Goal: Transaction & Acquisition: Obtain resource

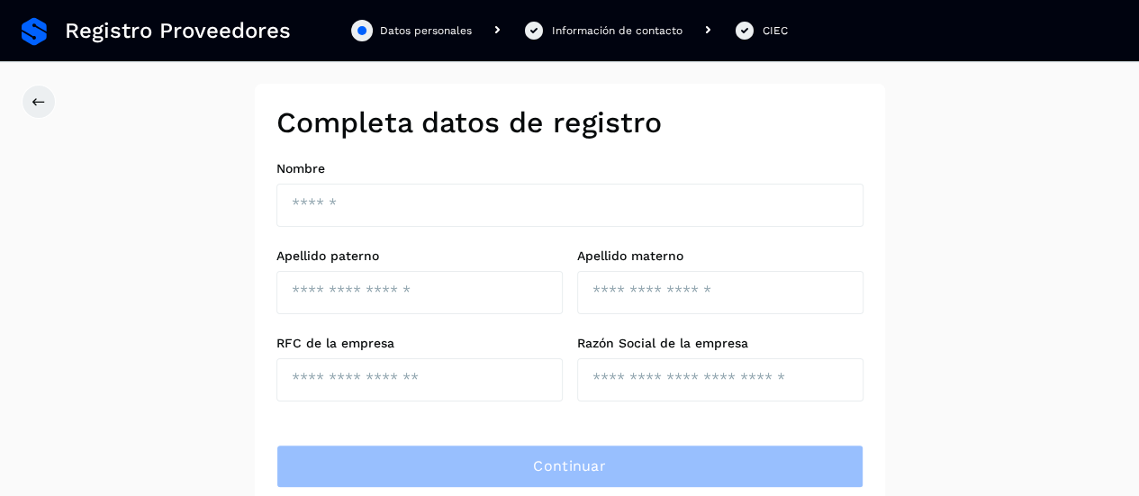
scroll to position [54, 0]
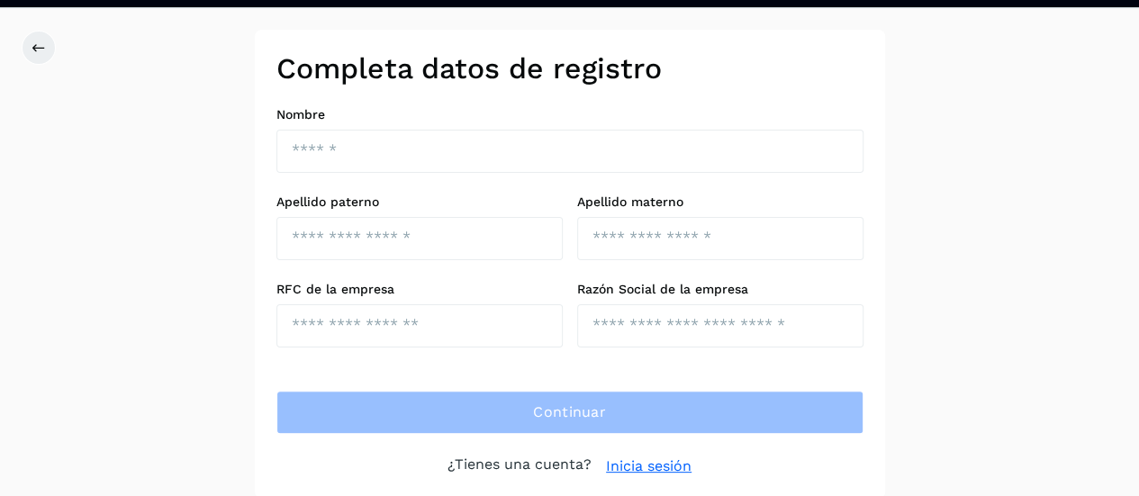
click at [627, 458] on link "Inicia sesión" at bounding box center [649, 467] width 86 height 22
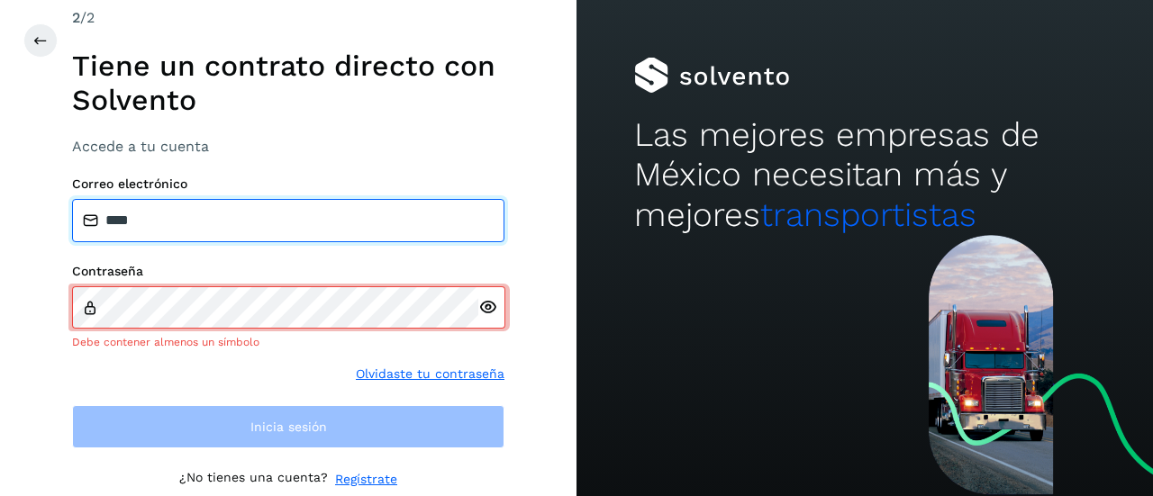
drag, startPoint x: 193, startPoint y: 205, endPoint x: 65, endPoint y: 228, distance: 129.9
click at [65, 223] on div "2 /2 Tiene un contrato directo con Solvento Accede a tu cuenta Correo electróni…" at bounding box center [288, 248] width 576 height 496
type input "*"
click at [135, 223] on input "**********" at bounding box center [288, 220] width 432 height 43
click at [260, 213] on input "**********" at bounding box center [288, 220] width 432 height 43
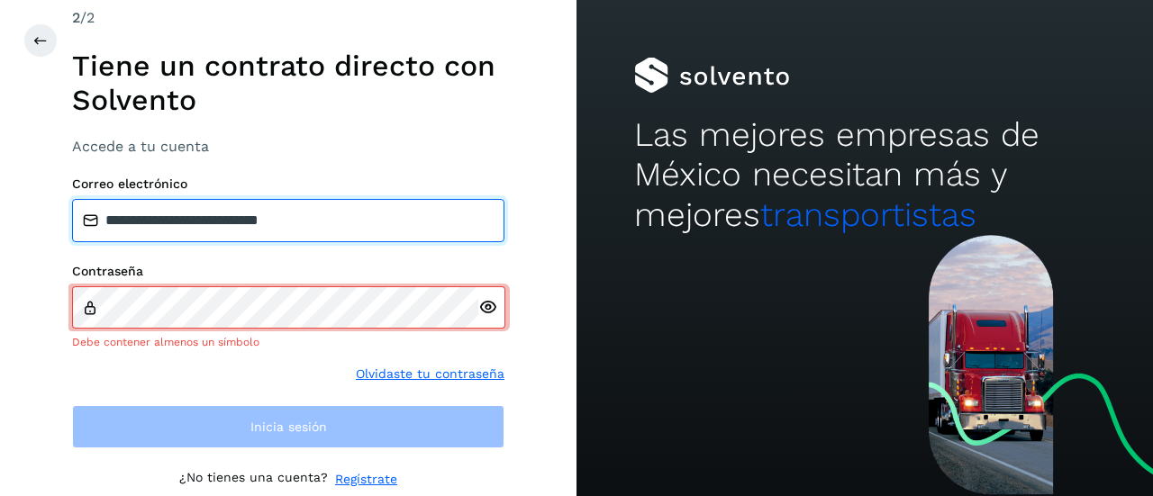
type input "**********"
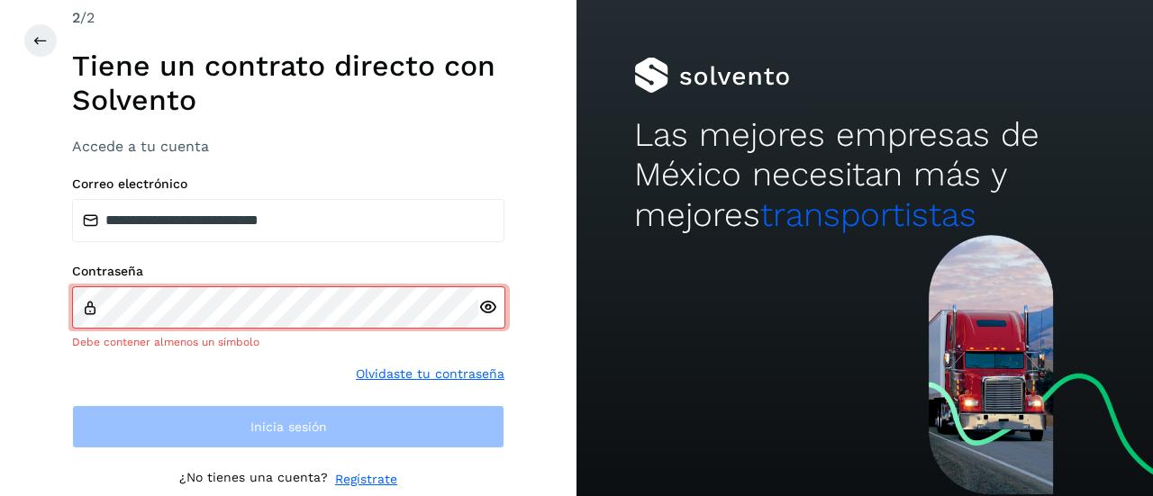
click at [488, 317] on div at bounding box center [491, 307] width 27 height 42
click at [487, 316] on icon at bounding box center [487, 307] width 19 height 19
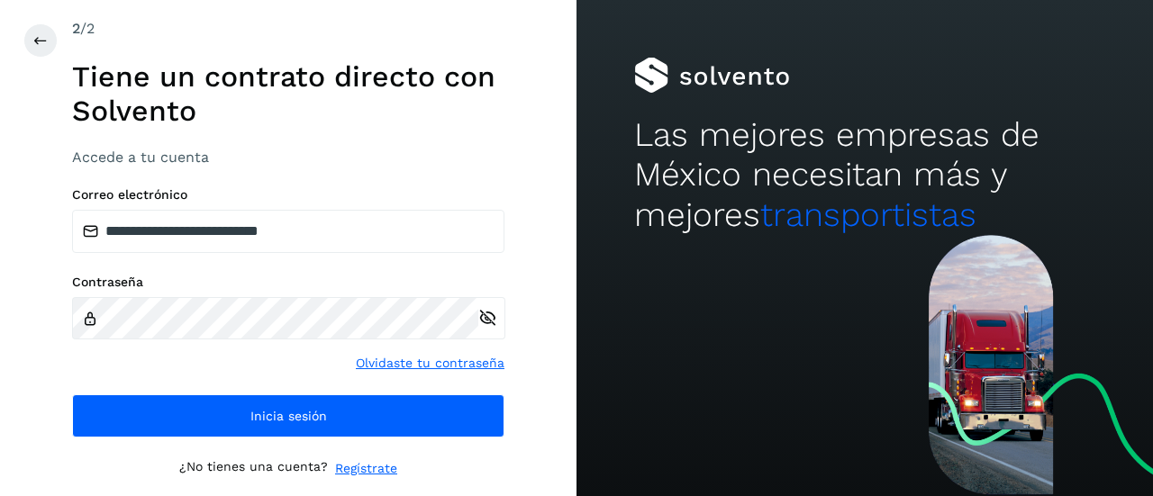
click at [557, 393] on div "**********" at bounding box center [288, 248] width 576 height 496
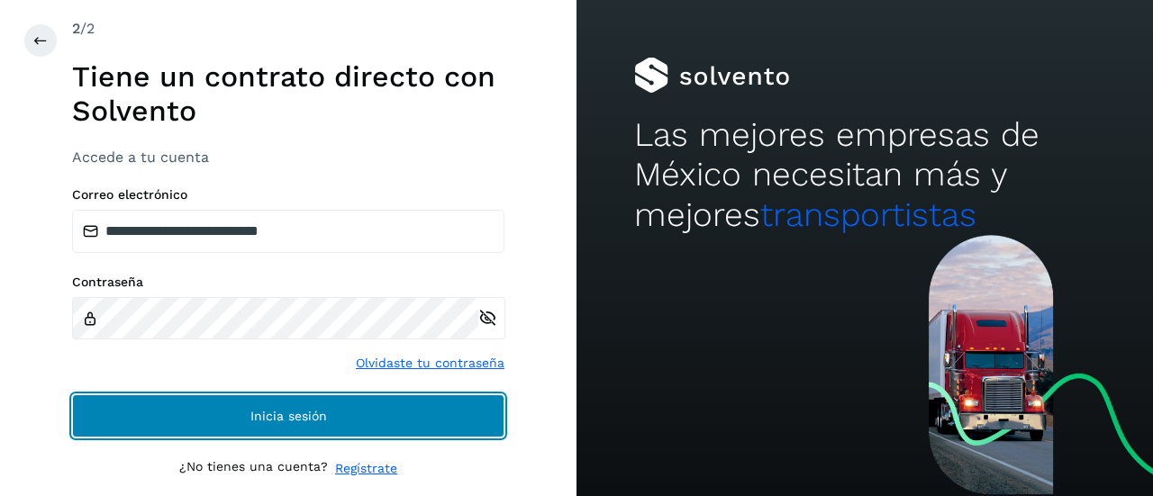
click at [422, 417] on button "Inicia sesión" at bounding box center [288, 415] width 432 height 43
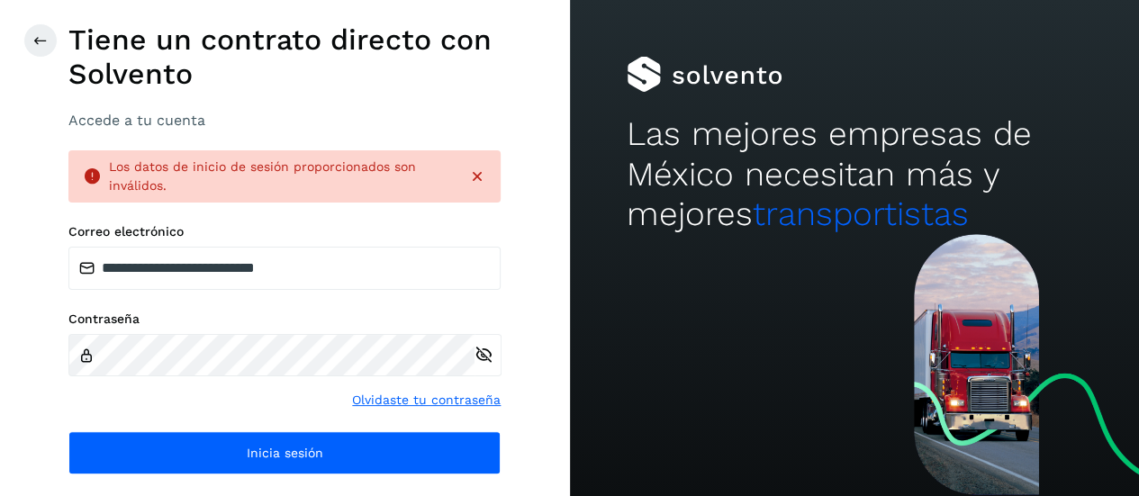
click at [477, 180] on icon at bounding box center [477, 177] width 18 height 18
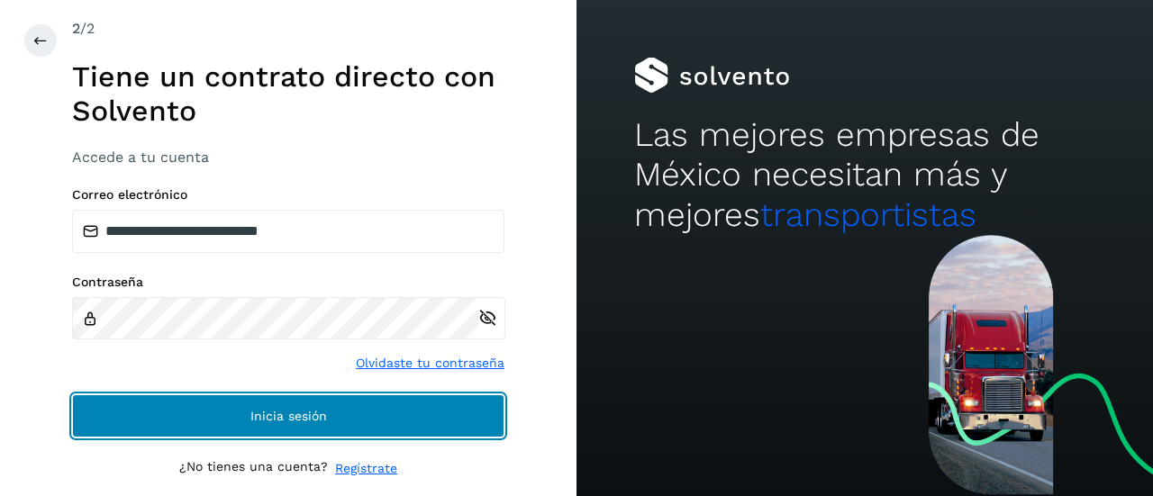
click at [475, 417] on button "Inicia sesión" at bounding box center [288, 415] width 432 height 43
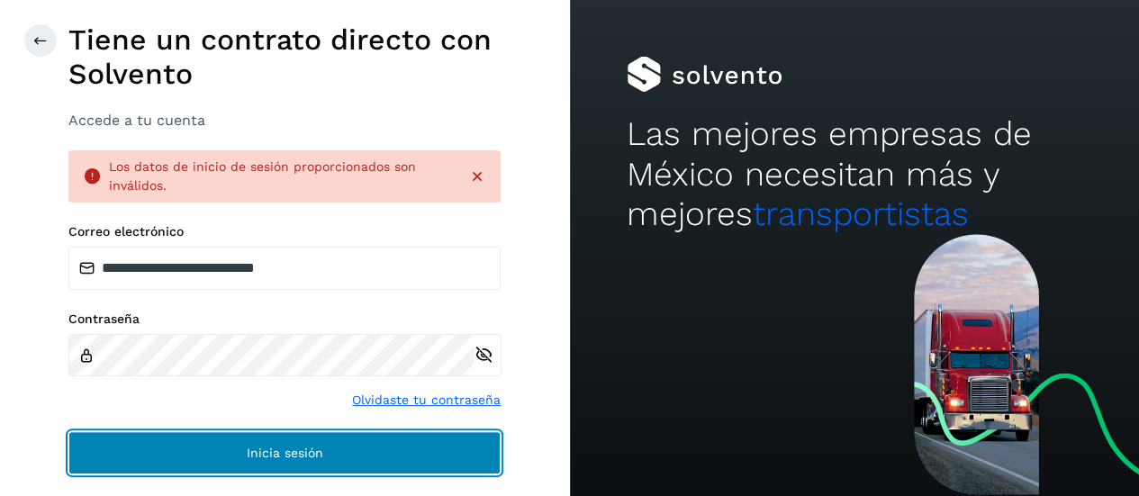
click at [358, 446] on button "Inicia sesión" at bounding box center [284, 452] width 432 height 43
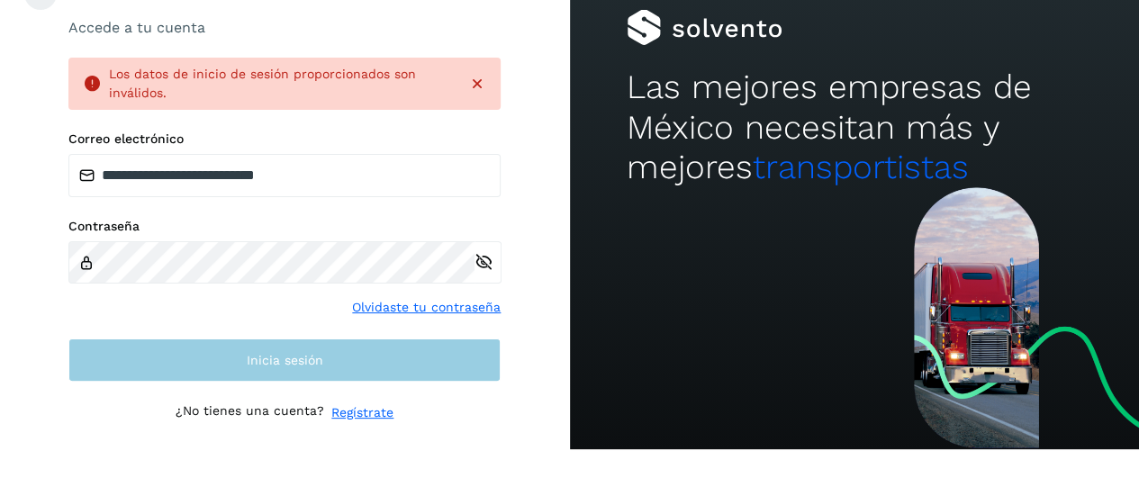
scroll to position [68, 0]
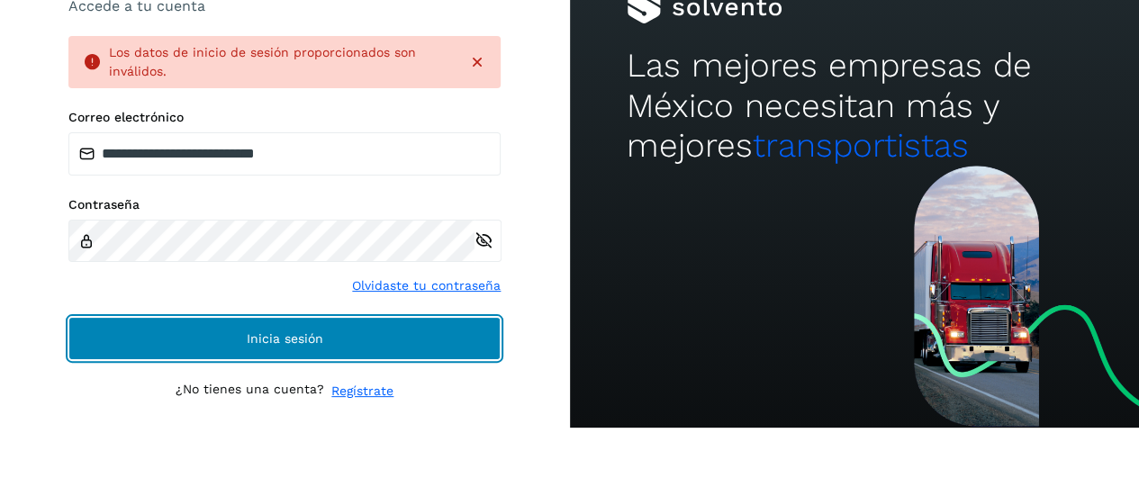
click at [331, 350] on button "Inicia sesión" at bounding box center [284, 338] width 432 height 43
click at [333, 349] on button "Inicia sesión" at bounding box center [284, 338] width 432 height 43
click at [335, 350] on button "Inicia sesión" at bounding box center [284, 338] width 432 height 43
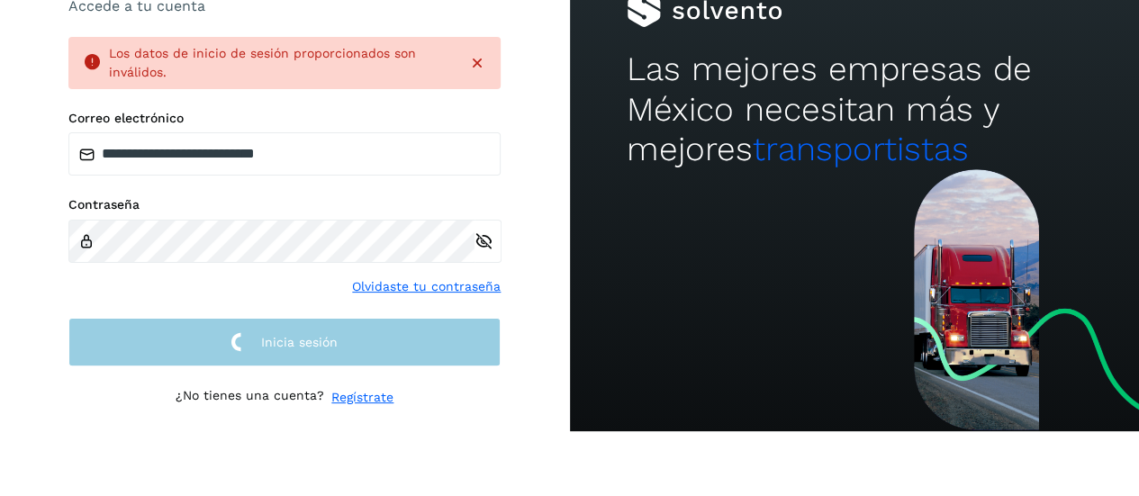
click at [335, 350] on button "Inicia sesión" at bounding box center [284, 343] width 432 height 50
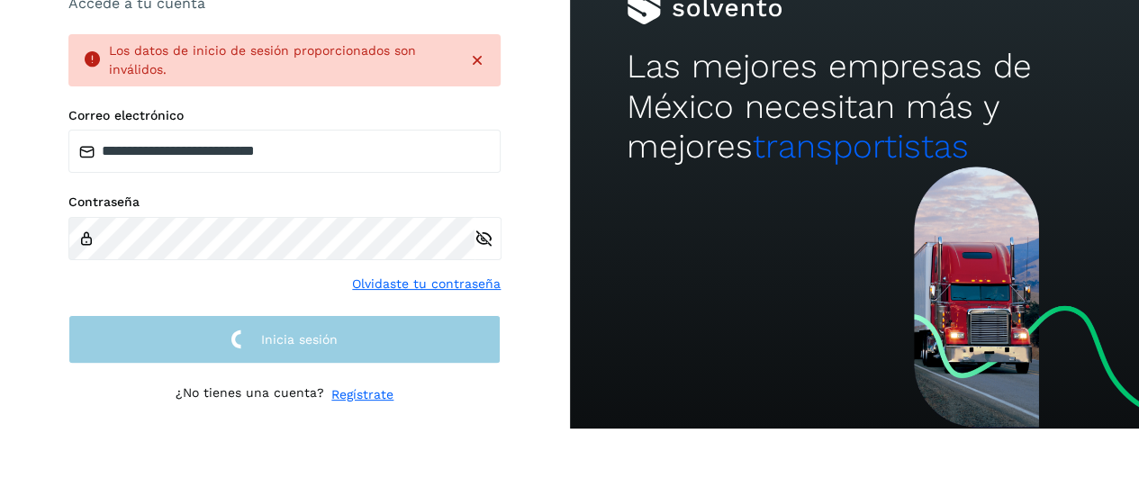
click at [336, 350] on button "Inicia sesión" at bounding box center [284, 340] width 432 height 50
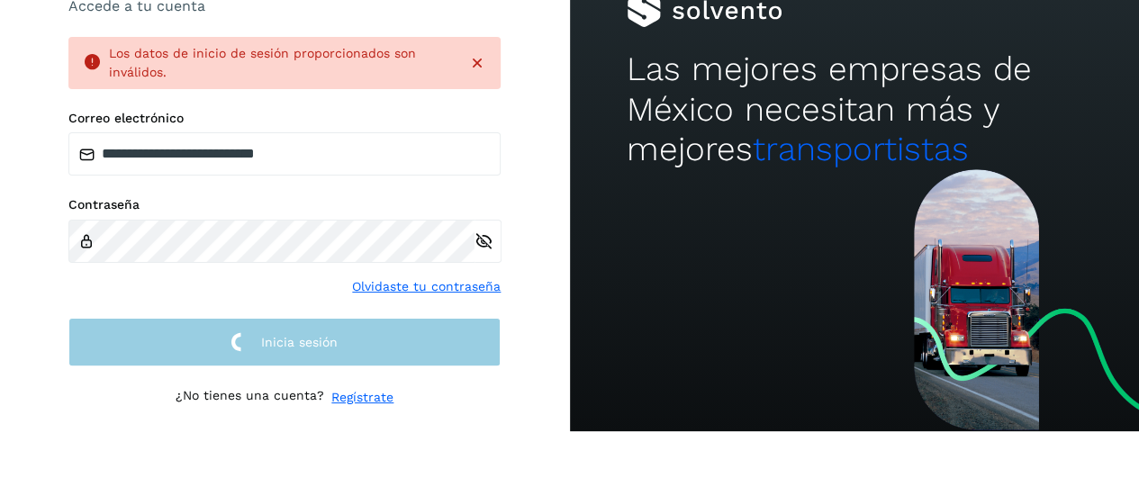
click at [337, 351] on button "Inicia sesión" at bounding box center [284, 343] width 432 height 50
click at [338, 352] on button "Inicia sesión" at bounding box center [284, 343] width 432 height 50
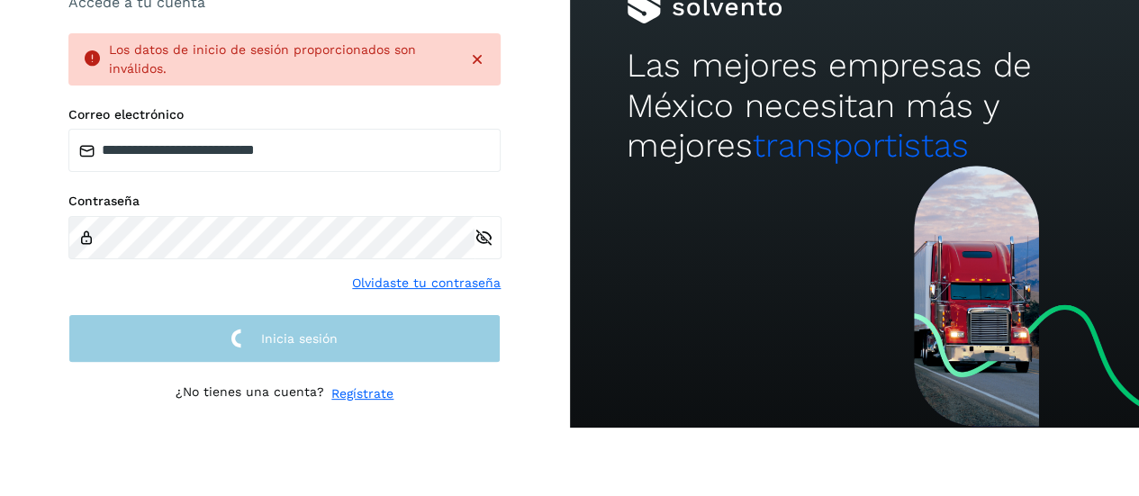
click at [338, 352] on button "Inicia sesión" at bounding box center [284, 339] width 432 height 50
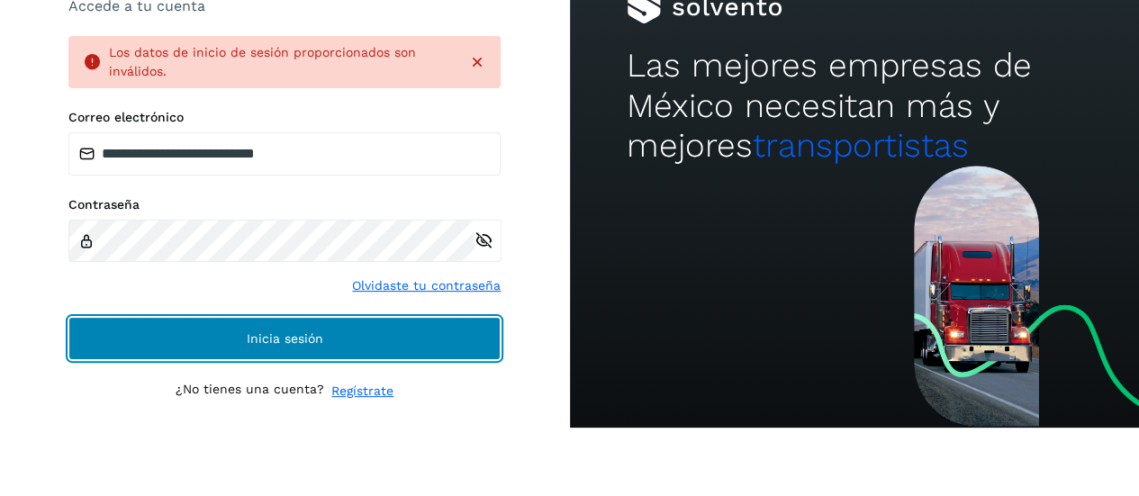
click at [339, 354] on button "Inicia sesión" at bounding box center [284, 338] width 432 height 43
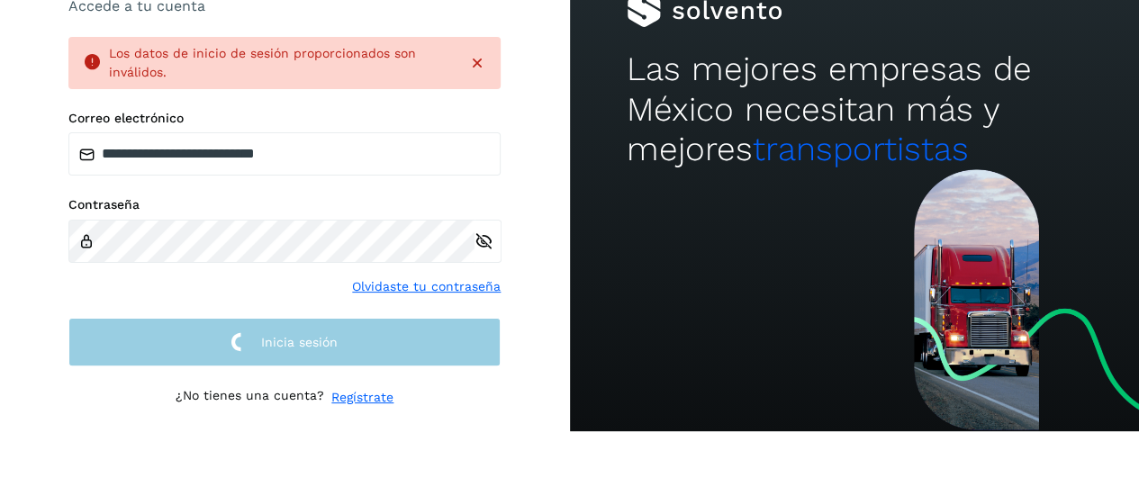
click at [339, 354] on button "Inicia sesión" at bounding box center [284, 343] width 432 height 50
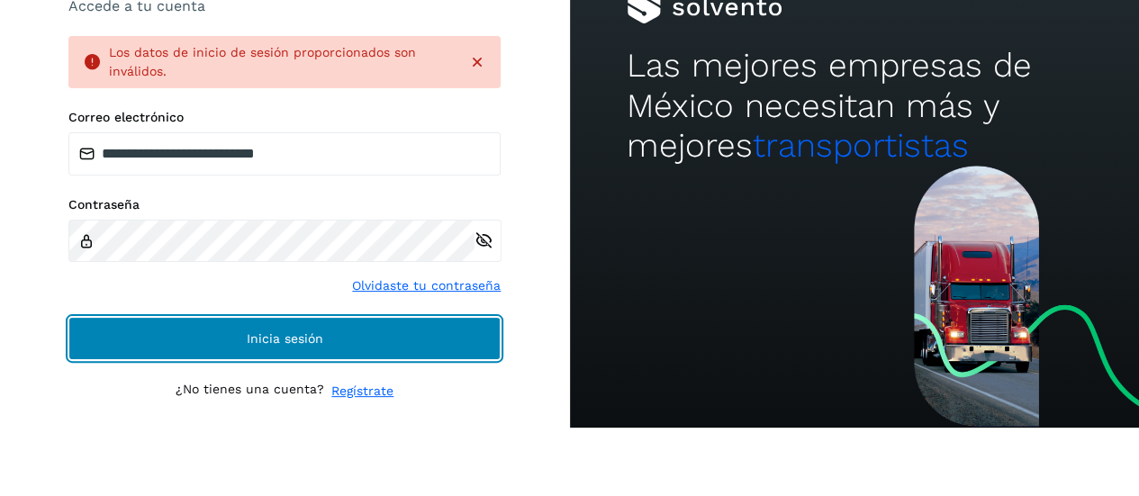
click at [339, 354] on button "Inicia sesión" at bounding box center [284, 338] width 432 height 43
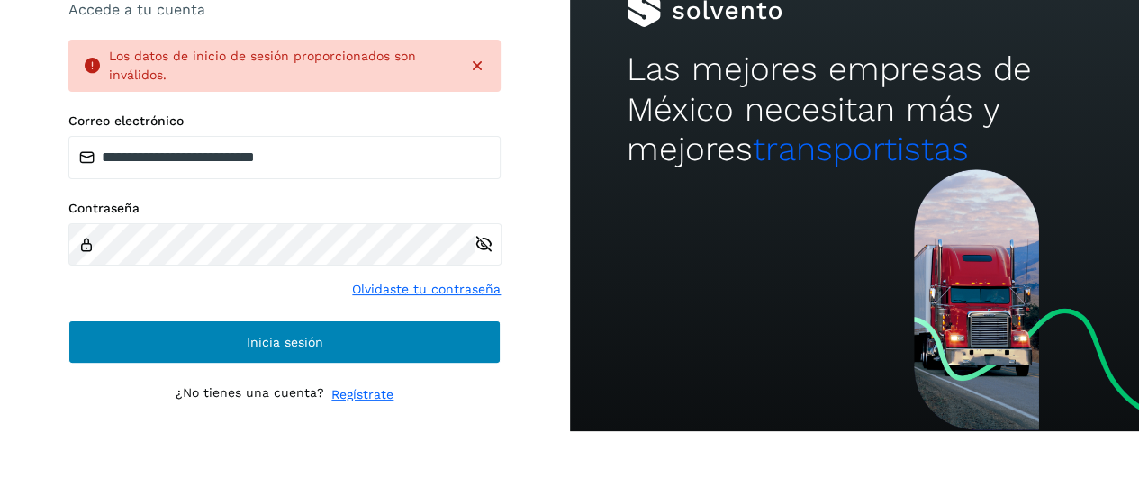
click at [339, 354] on button "Inicia sesión" at bounding box center [284, 342] width 432 height 43
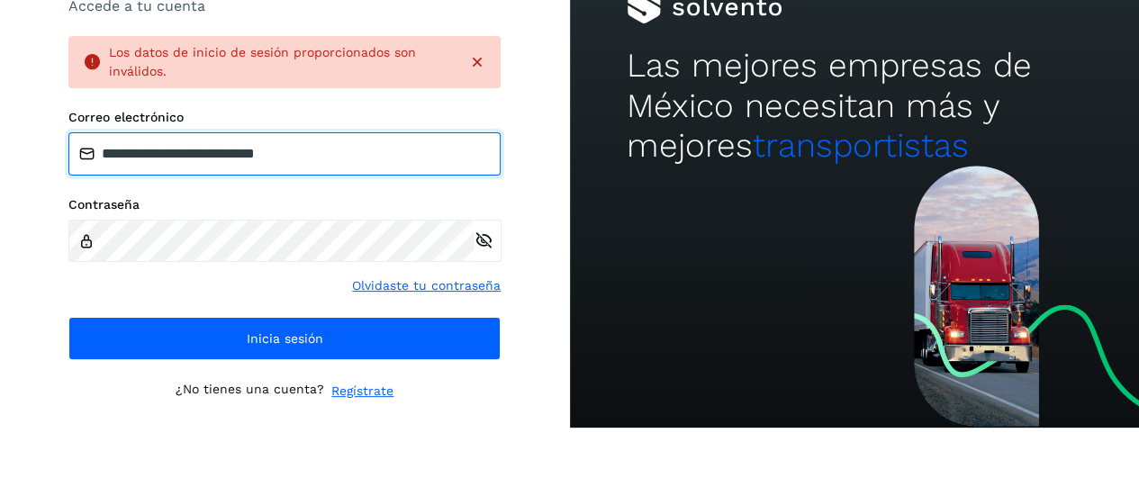
drag, startPoint x: 335, startPoint y: 159, endPoint x: 0, endPoint y: 152, distance: 335.1
click at [0, 152] on div "**********" at bounding box center [285, 180] width 570 height 496
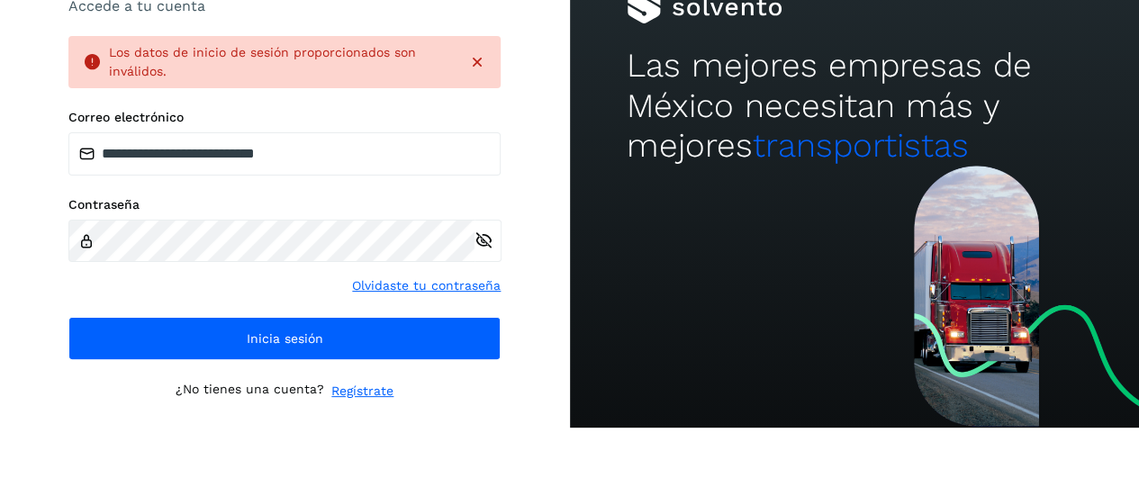
click at [385, 199] on label "Contraseña" at bounding box center [284, 204] width 432 height 15
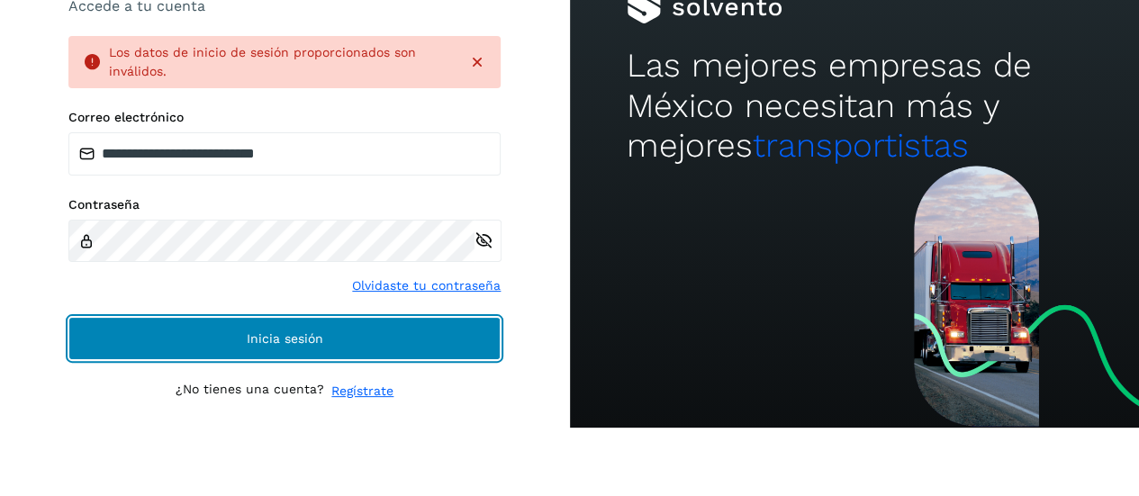
click at [258, 326] on button "Inicia sesión" at bounding box center [284, 338] width 432 height 43
click at [351, 338] on button "Inicia sesión" at bounding box center [284, 338] width 432 height 43
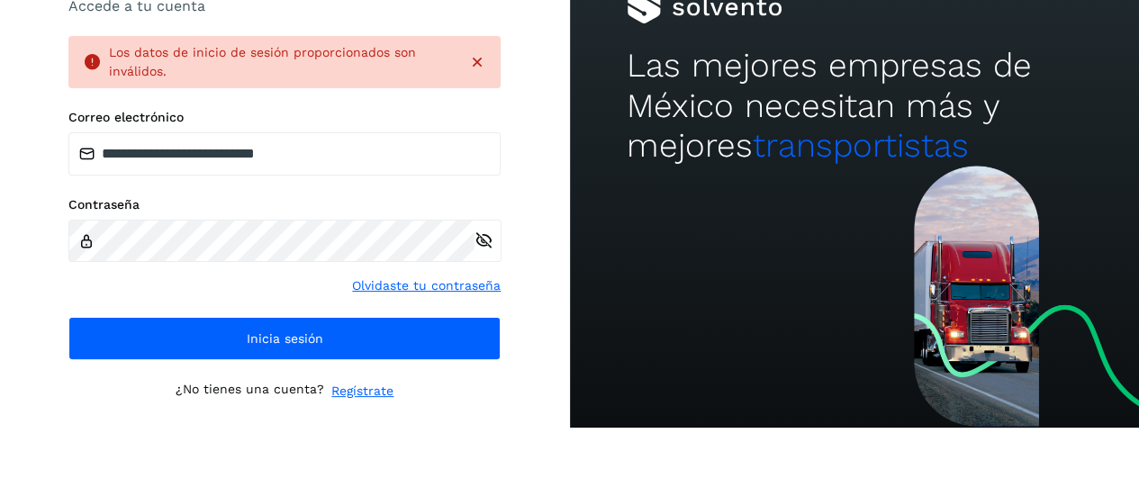
click at [476, 64] on icon at bounding box center [477, 62] width 18 height 18
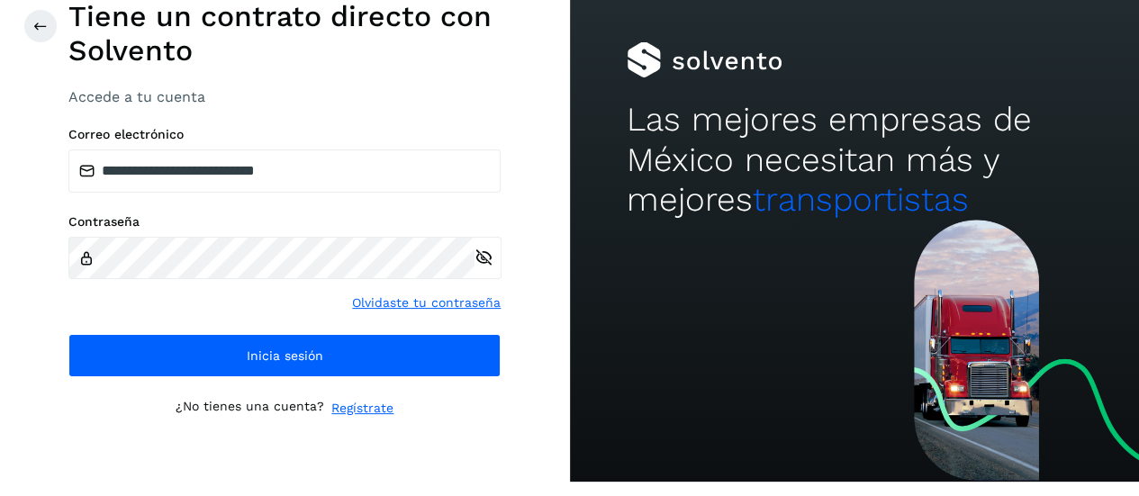
scroll to position [0, 0]
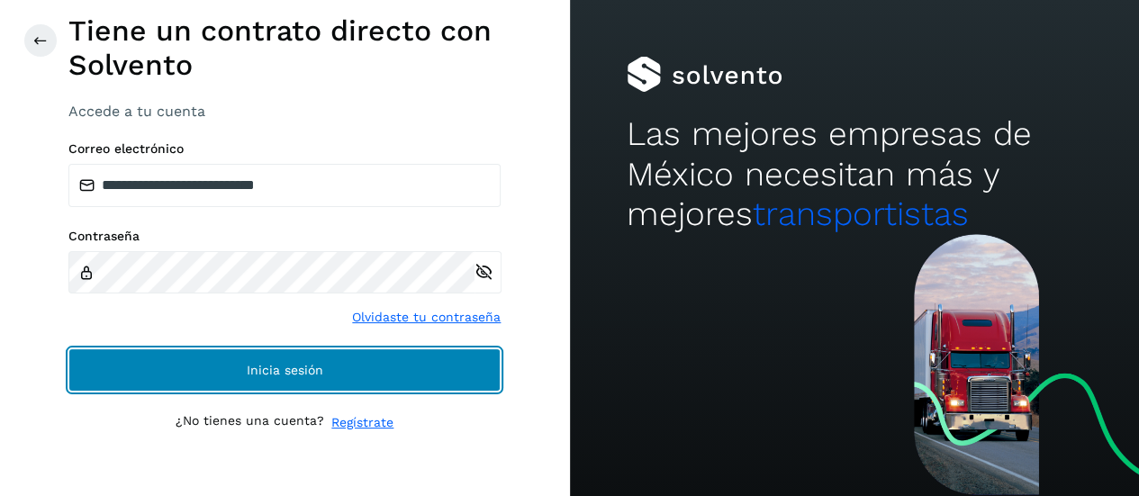
click at [326, 355] on button "Inicia sesión" at bounding box center [284, 370] width 432 height 43
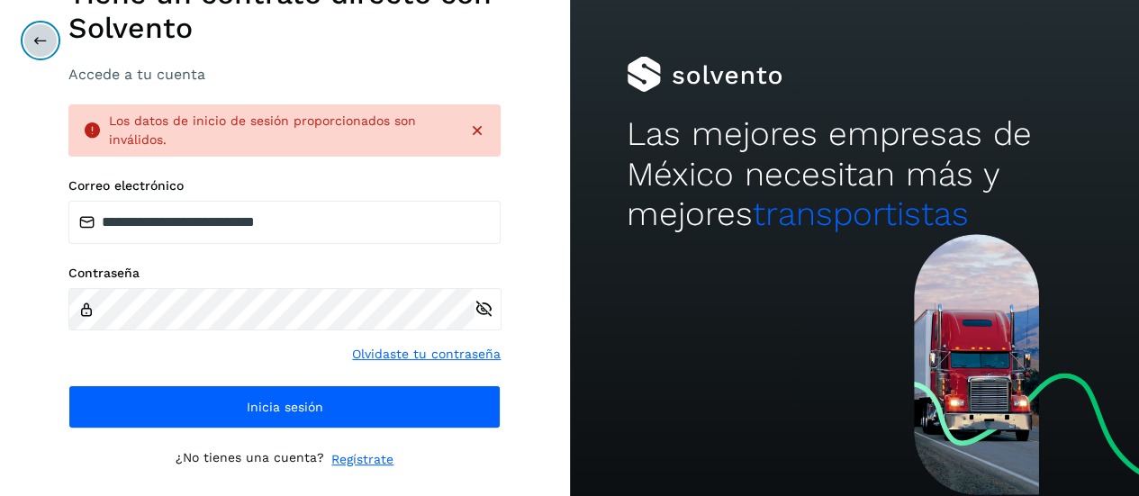
click at [36, 38] on icon at bounding box center [40, 40] width 14 height 14
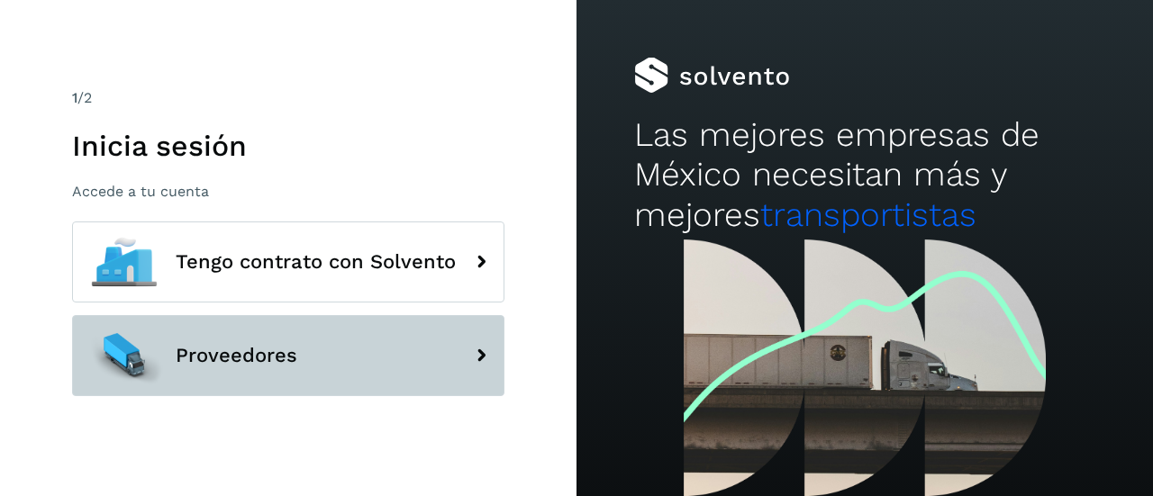
click at [274, 347] on span "Proveedores" at bounding box center [237, 356] width 122 height 22
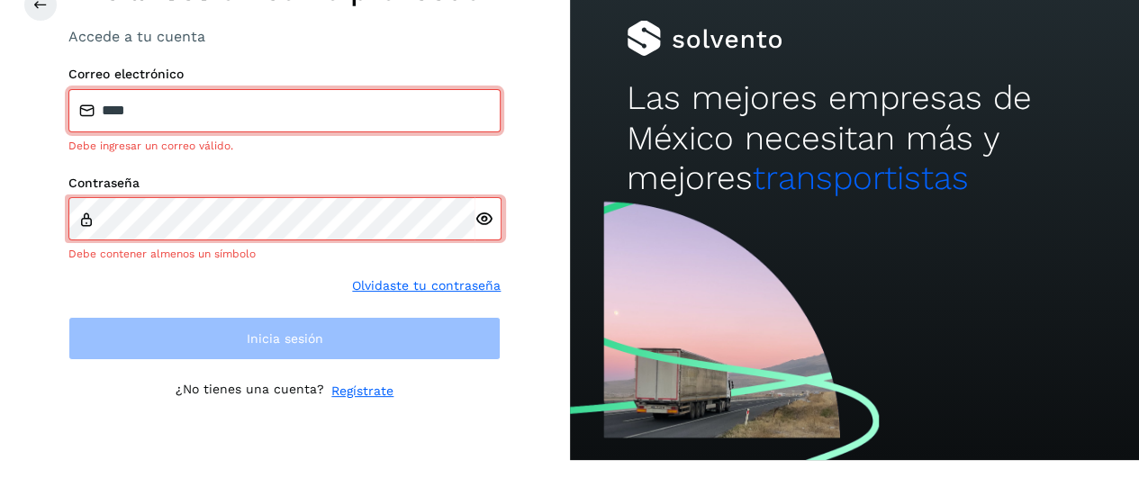
scroll to position [25, 0]
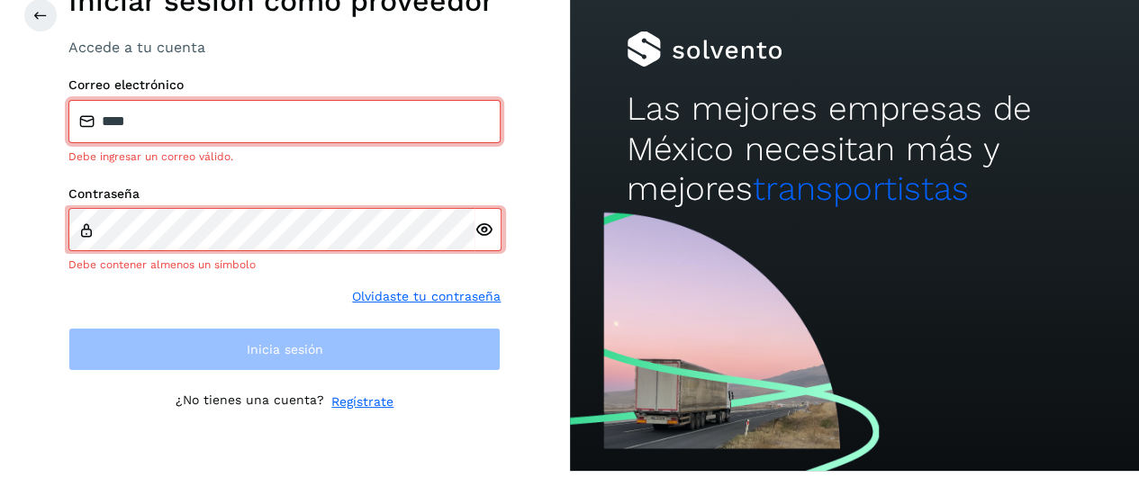
click at [184, 115] on input "****" at bounding box center [284, 121] width 432 height 43
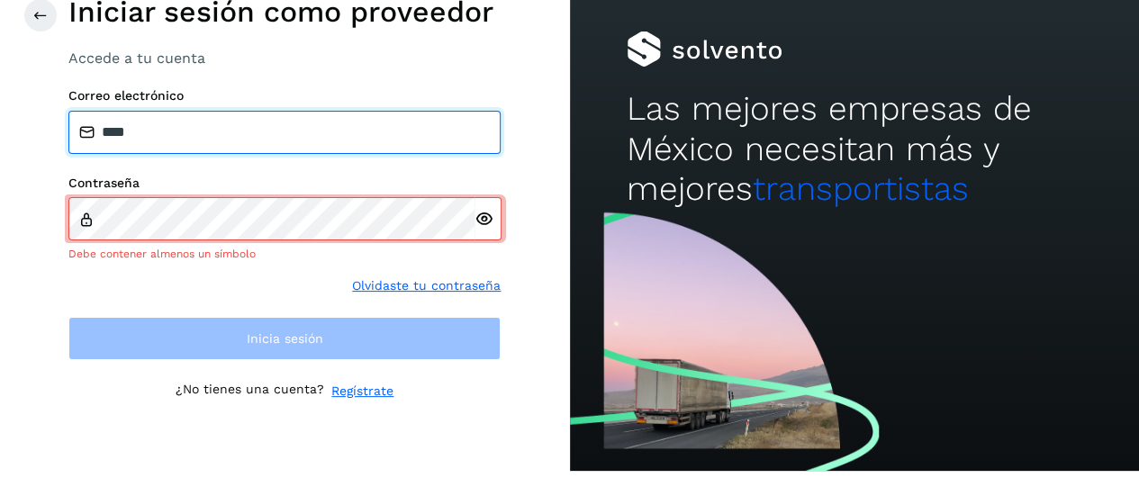
click at [409, 127] on input "****" at bounding box center [284, 132] width 432 height 43
type input "*"
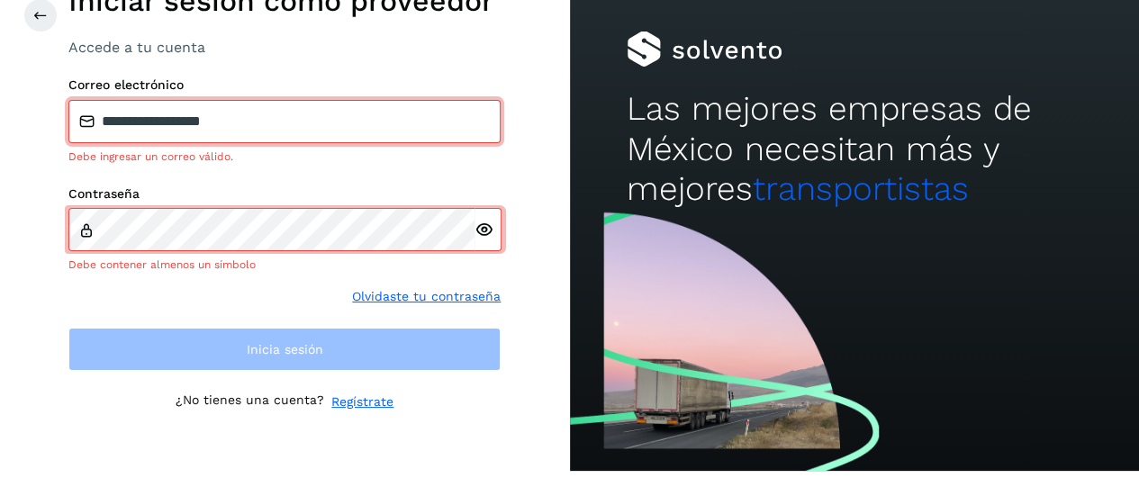
click at [485, 240] on div at bounding box center [488, 229] width 27 height 42
click at [485, 231] on icon at bounding box center [484, 230] width 19 height 19
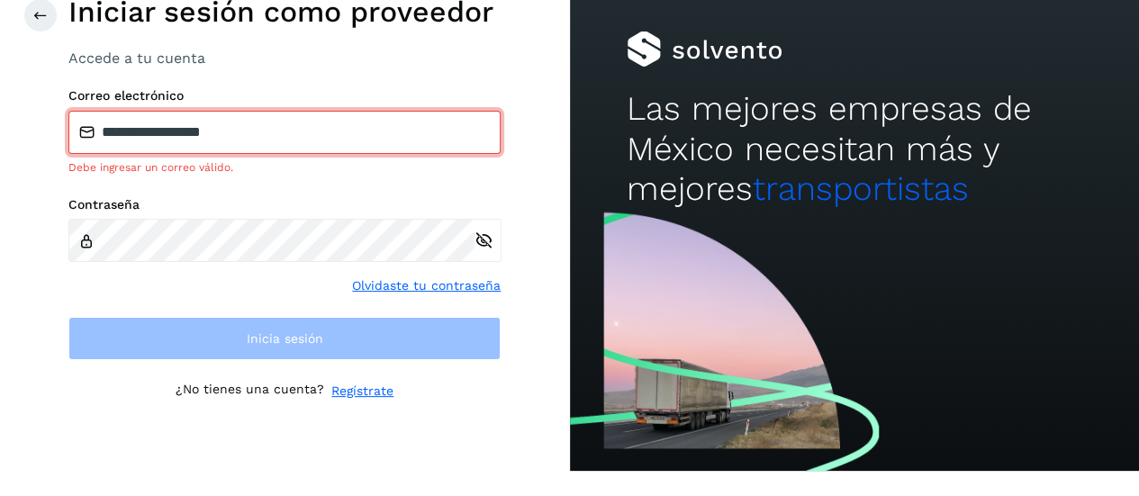
click at [426, 302] on div "**********" at bounding box center [284, 224] width 432 height 272
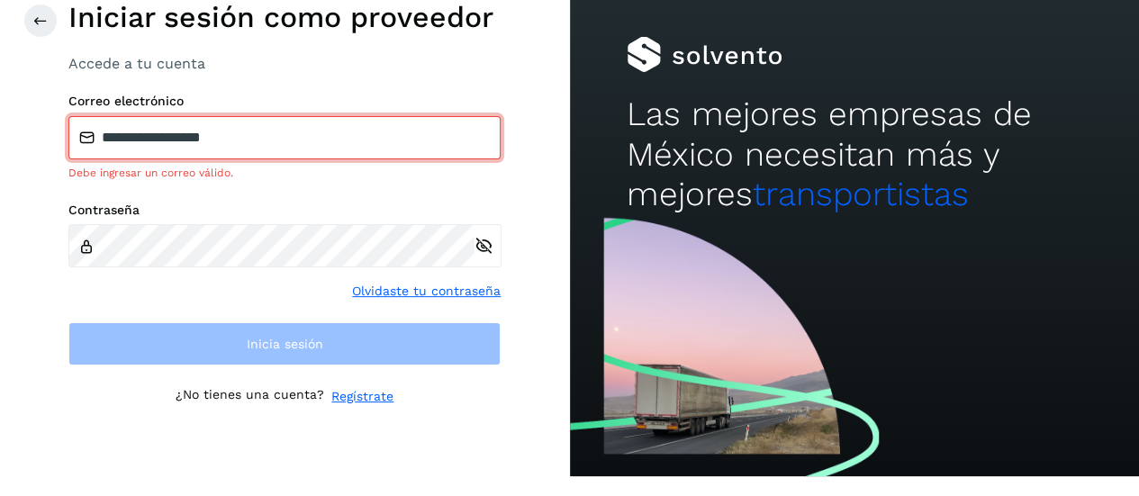
scroll to position [0, 0]
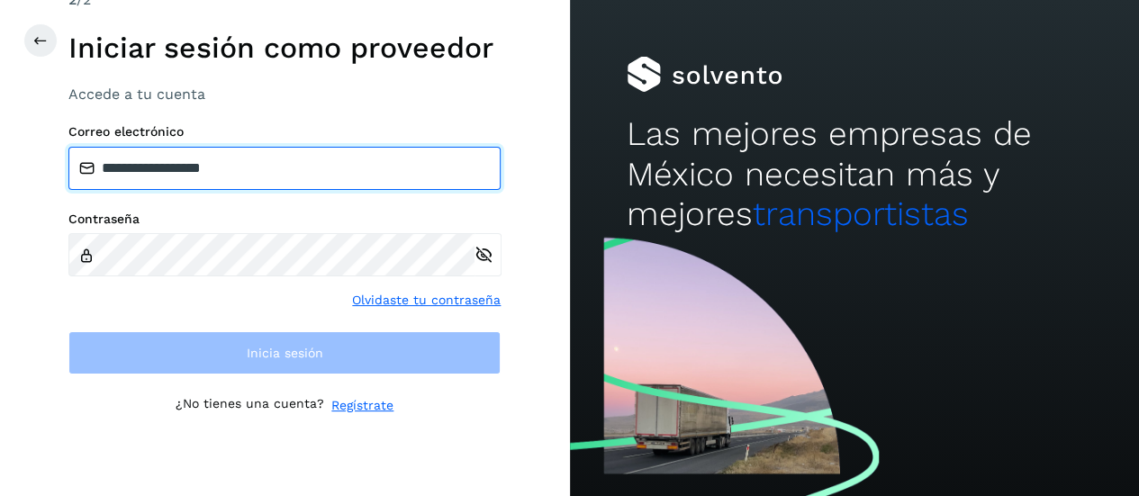
click at [233, 152] on input "**********" at bounding box center [284, 168] width 432 height 43
type input "**********"
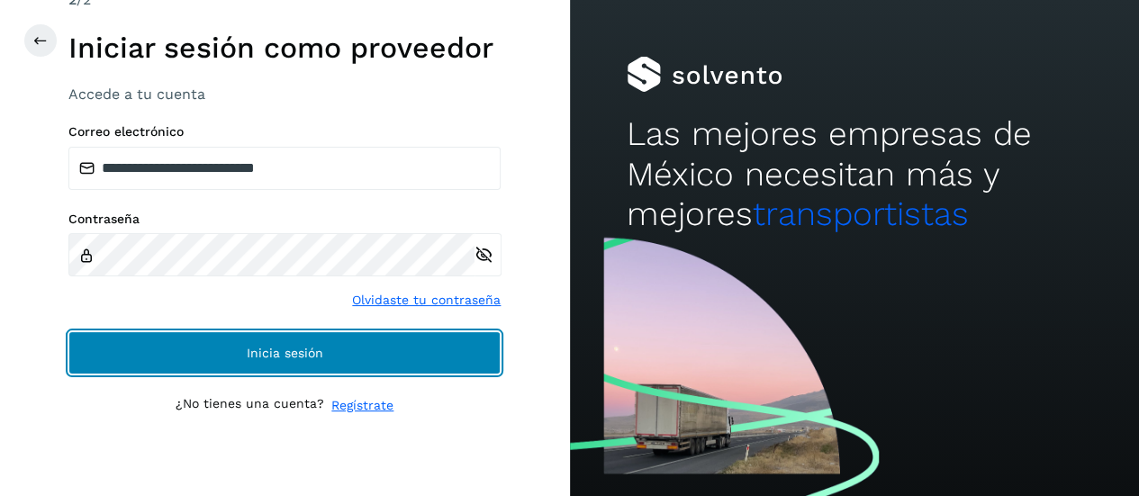
click at [202, 355] on button "Inicia sesión" at bounding box center [284, 352] width 432 height 43
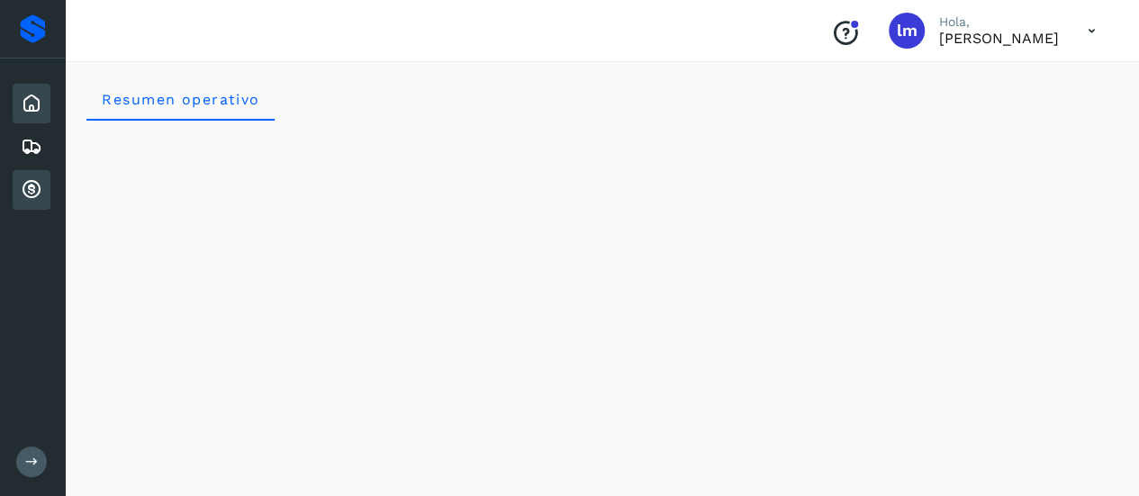
drag, startPoint x: 18, startPoint y: 199, endPoint x: 30, endPoint y: 199, distance: 11.7
click at [18, 199] on div "Cuentas por cobrar" at bounding box center [32, 190] width 38 height 40
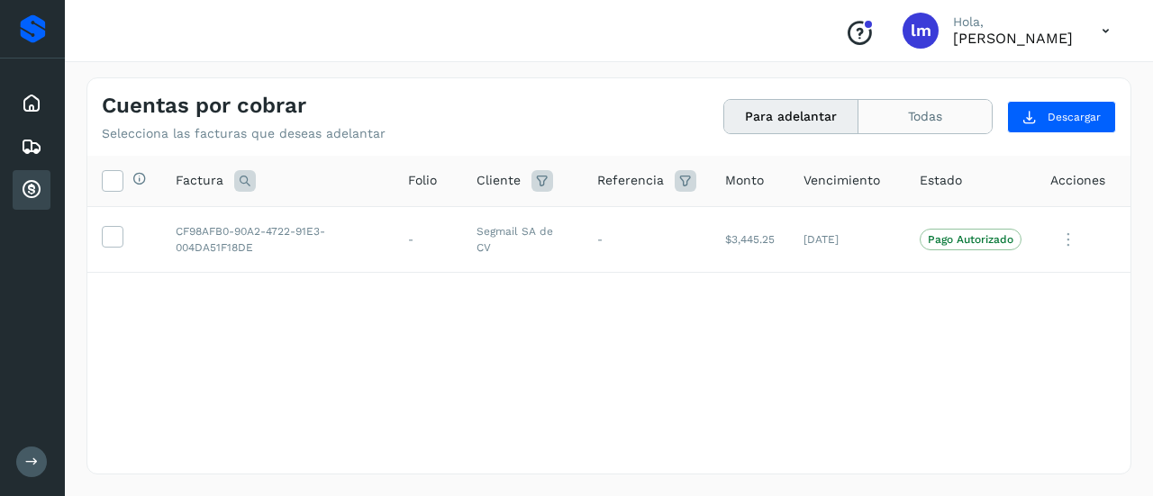
click at [929, 113] on button "Todas" at bounding box center [924, 116] width 133 height 33
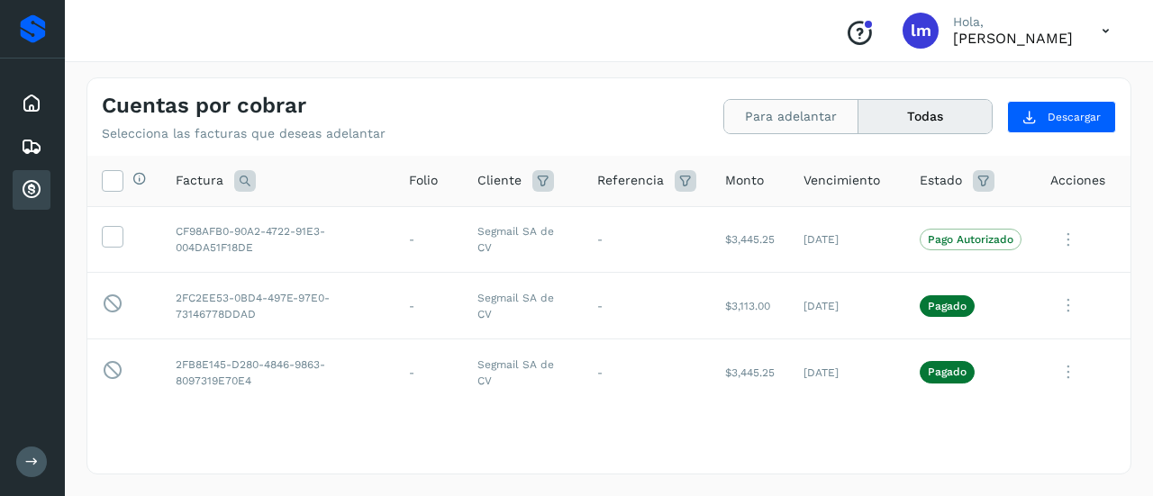
click at [820, 112] on button "Para adelantar" at bounding box center [791, 116] width 134 height 33
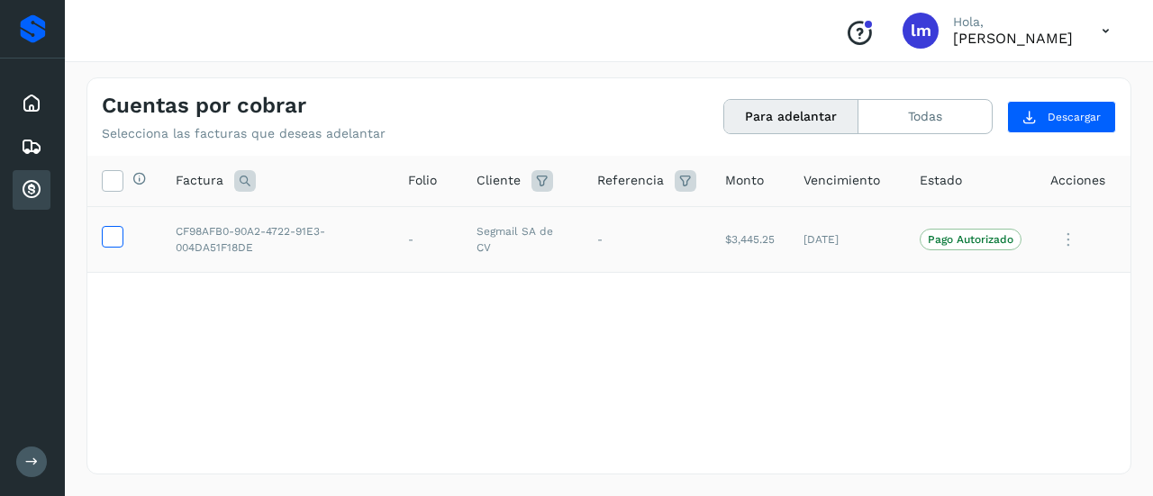
click at [110, 239] on icon at bounding box center [112, 235] width 19 height 19
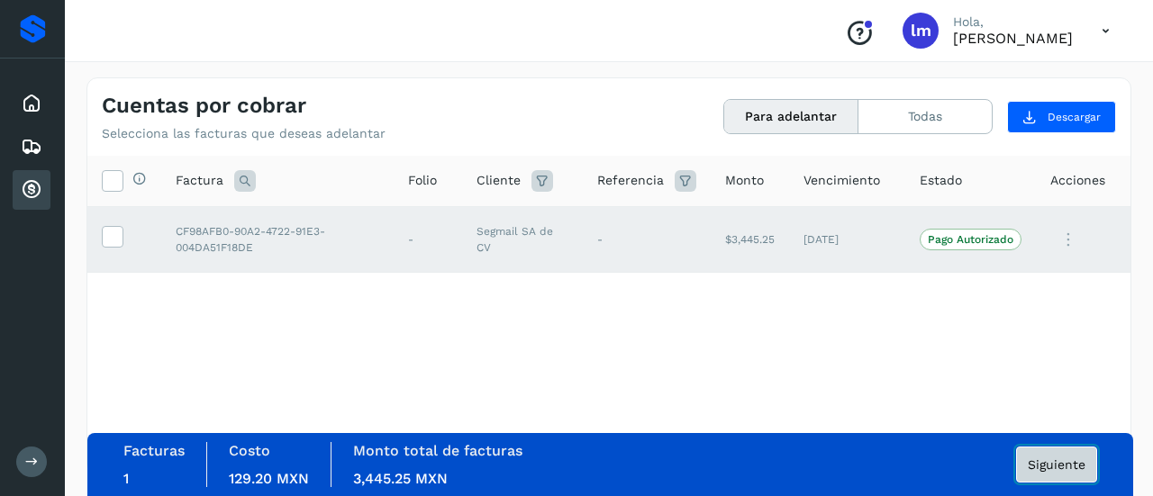
click at [1073, 465] on span "Siguiente" at bounding box center [1057, 464] width 58 height 13
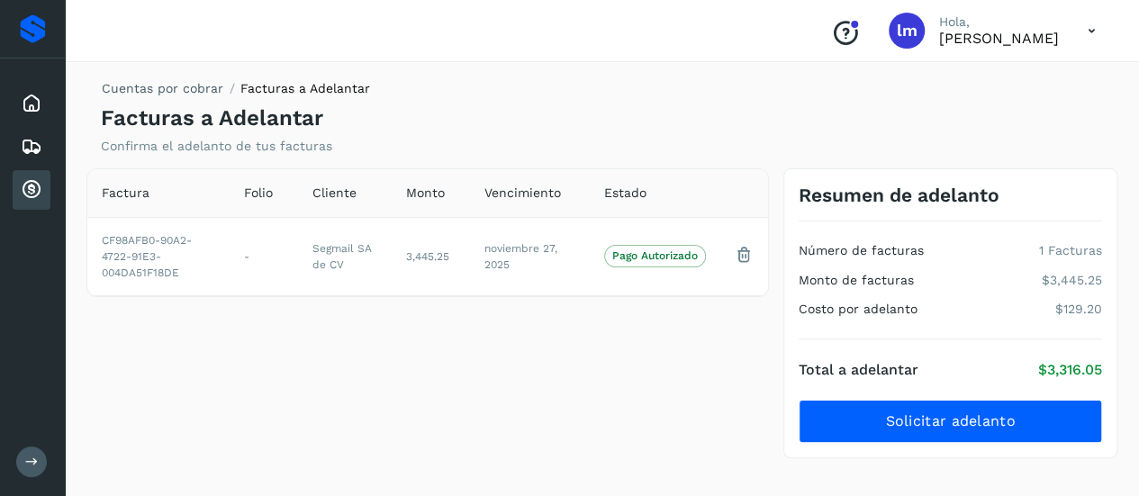
scroll to position [16, 0]
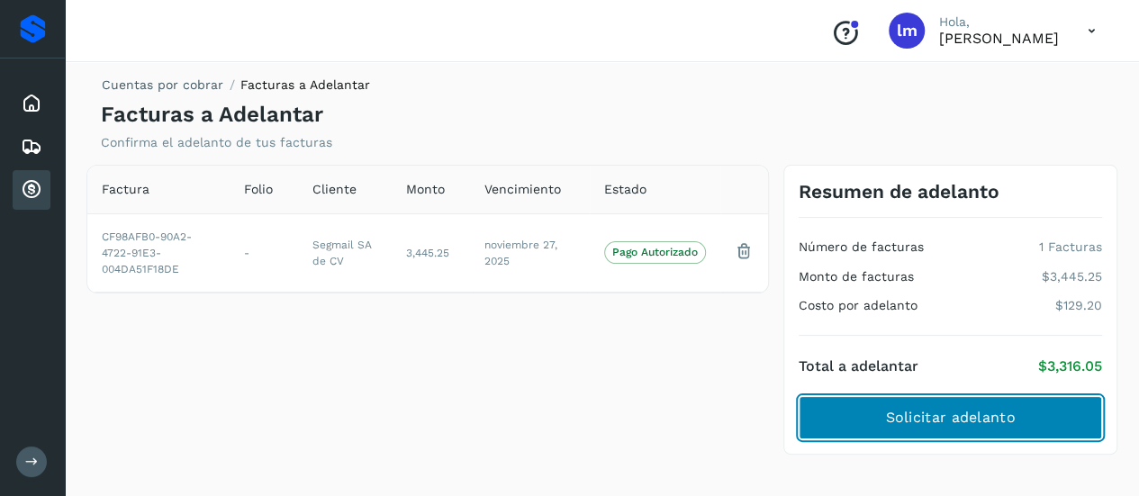
click at [962, 423] on span "Solicitar adelanto" at bounding box center [950, 418] width 130 height 20
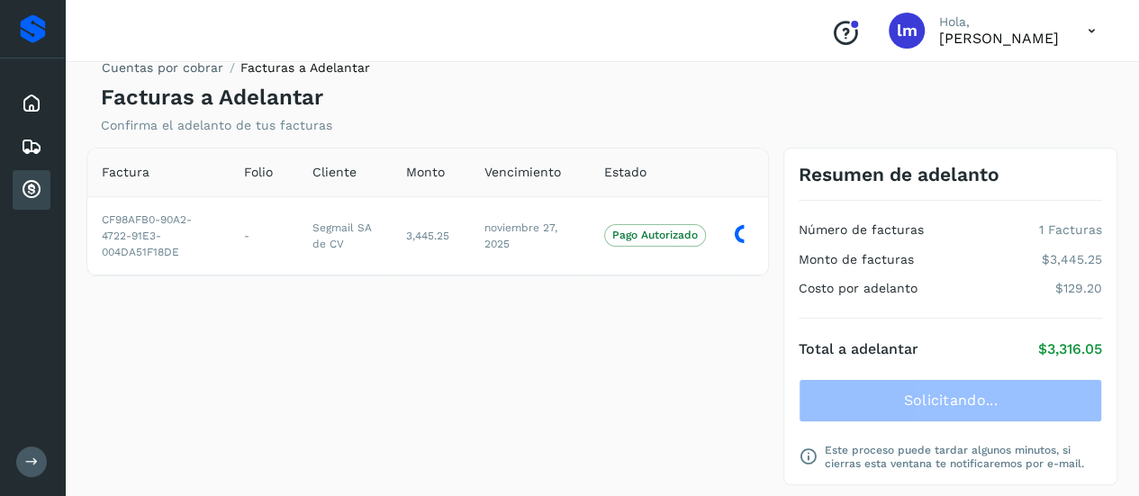
scroll to position [63, 0]
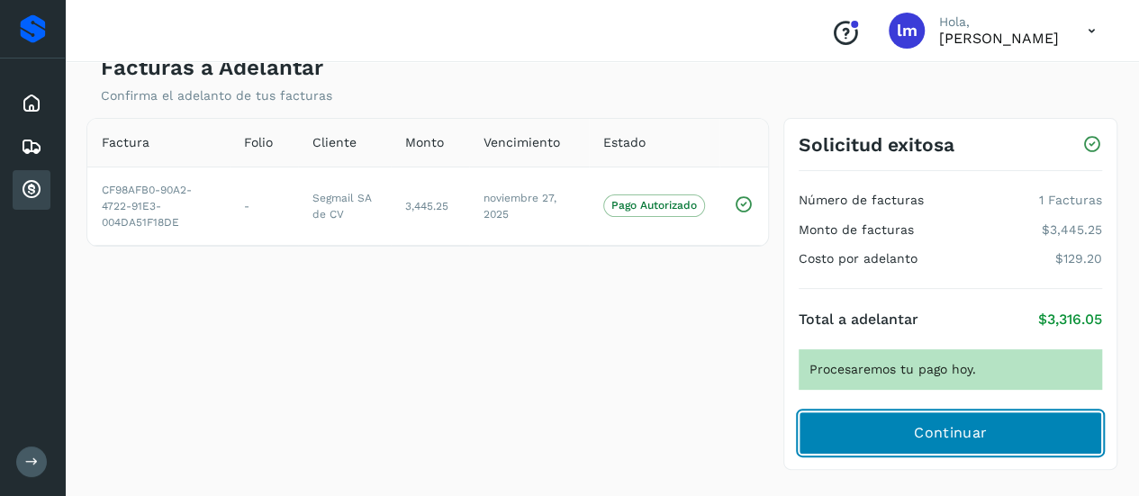
click at [921, 445] on button "Continuar" at bounding box center [951, 433] width 304 height 43
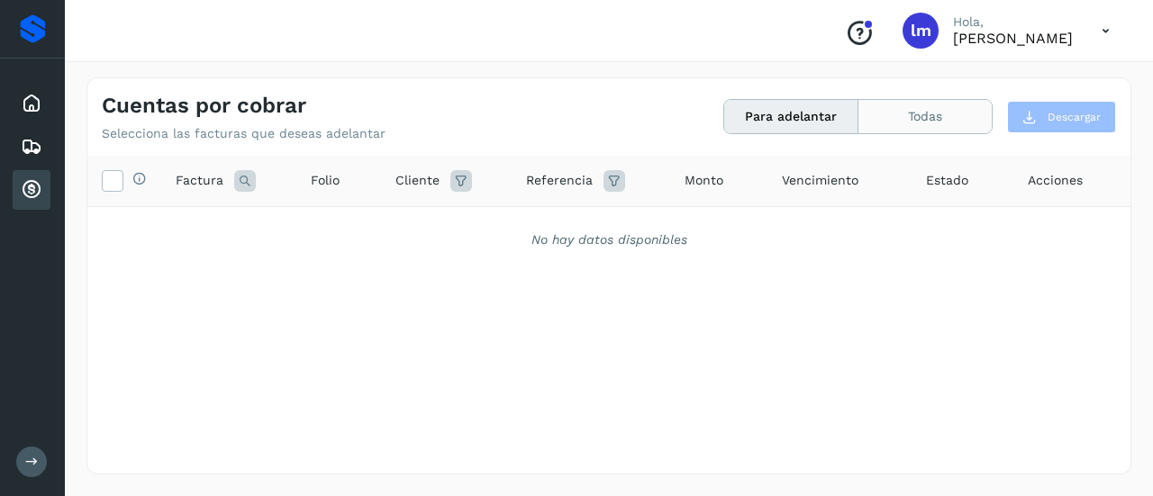
click at [947, 125] on button "Todas" at bounding box center [924, 116] width 133 height 33
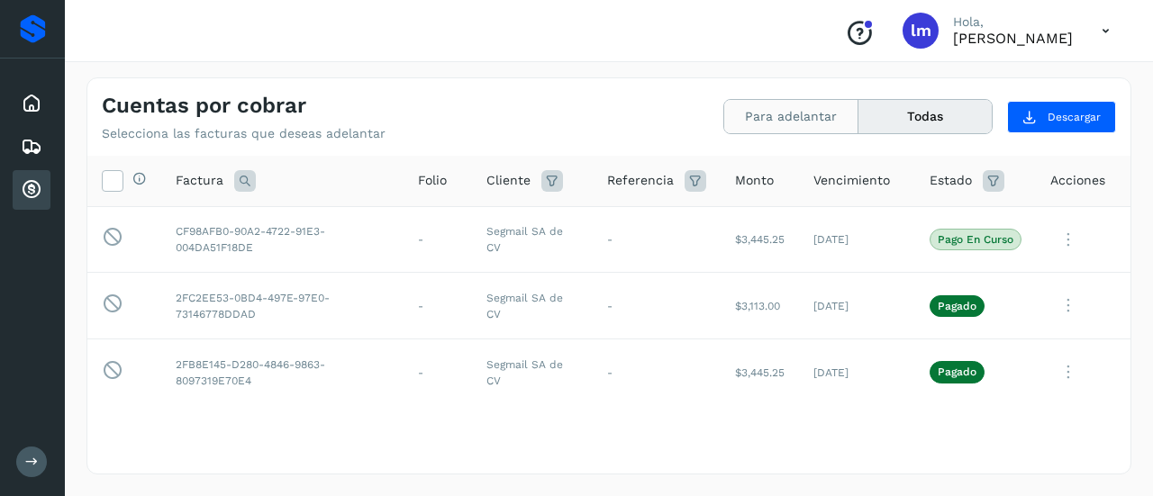
click at [811, 107] on button "Para adelantar" at bounding box center [791, 116] width 134 height 33
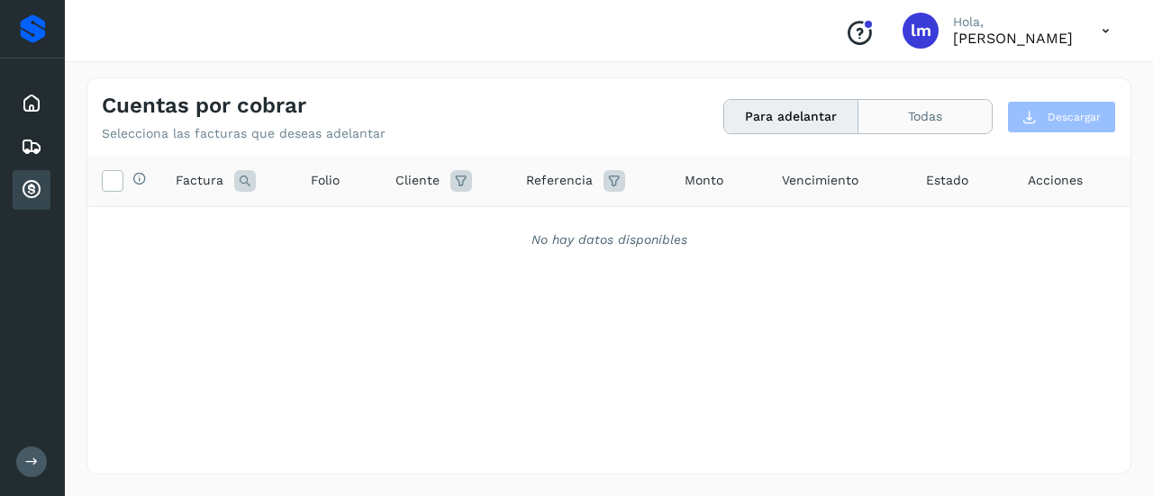
click at [958, 115] on button "Todas" at bounding box center [924, 116] width 133 height 33
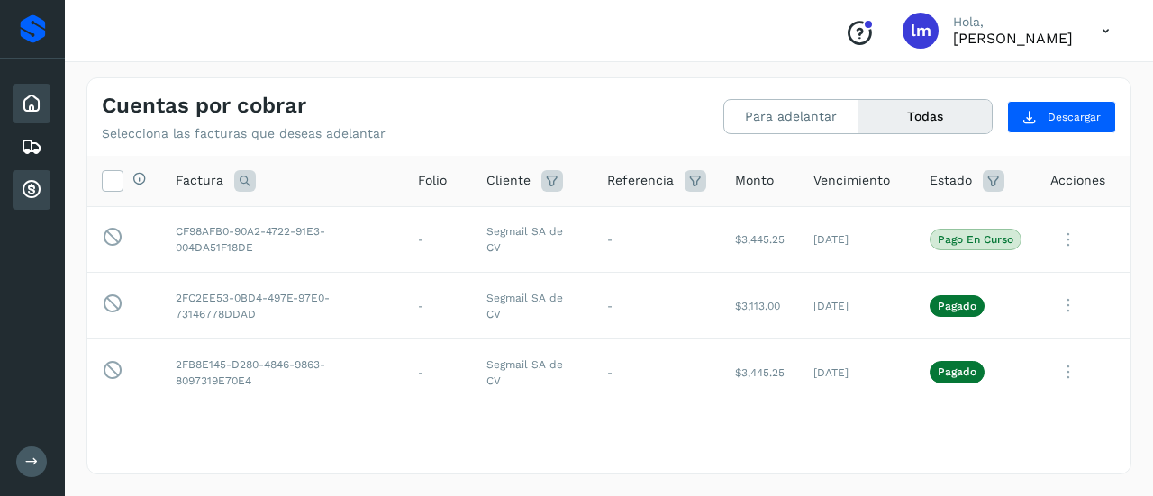
click at [21, 93] on icon at bounding box center [32, 104] width 22 height 22
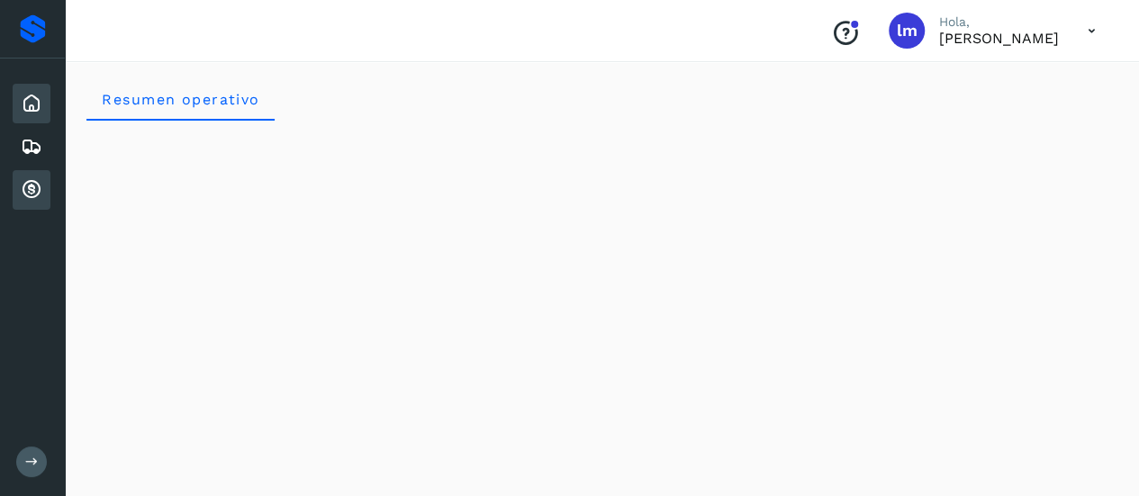
click at [38, 190] on icon at bounding box center [32, 190] width 22 height 22
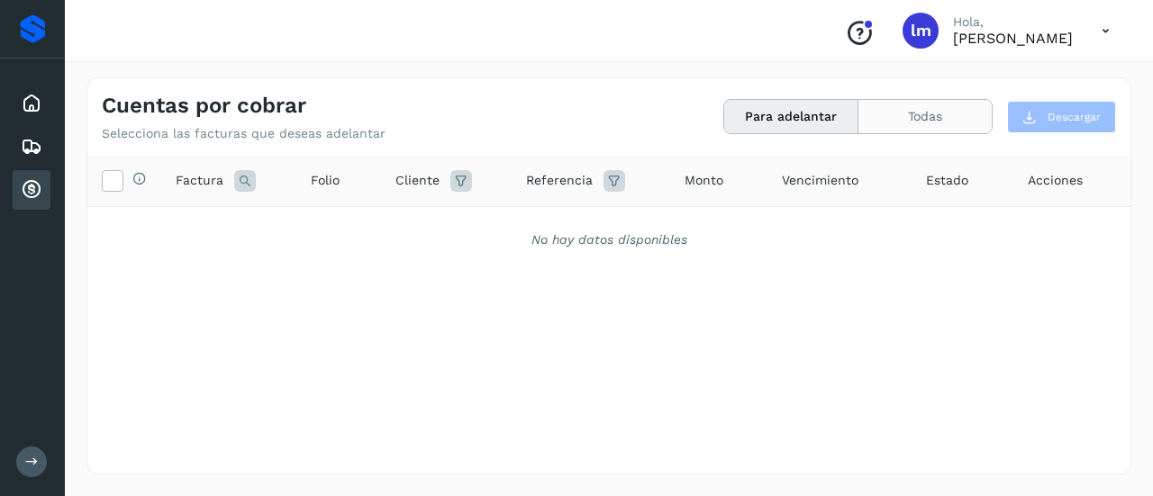
click at [940, 106] on button "Todas" at bounding box center [924, 116] width 133 height 33
